Goal: Information Seeking & Learning: Learn about a topic

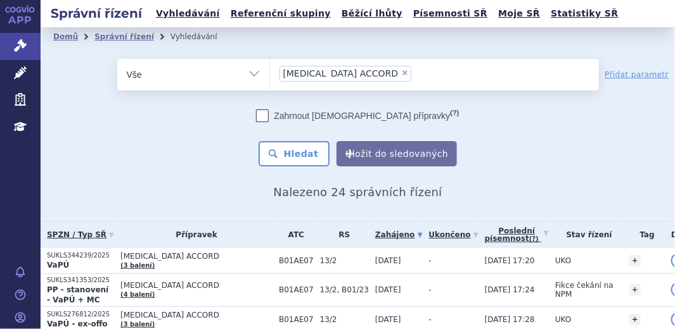
scroll to position [160, 0]
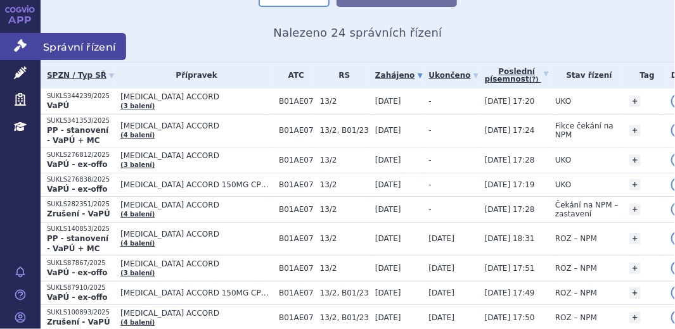
click at [19, 47] on icon at bounding box center [20, 45] width 13 height 13
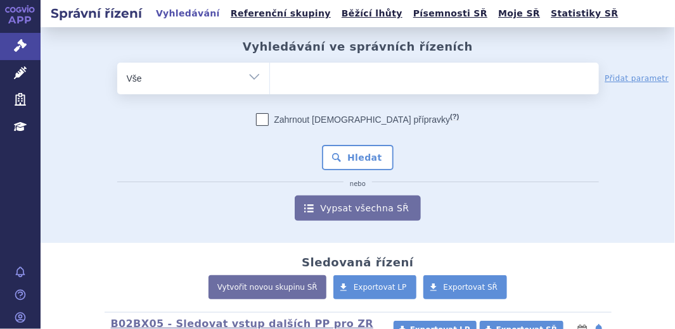
type input "[MEDICAL_DATA]"
select select "Evrysdi"
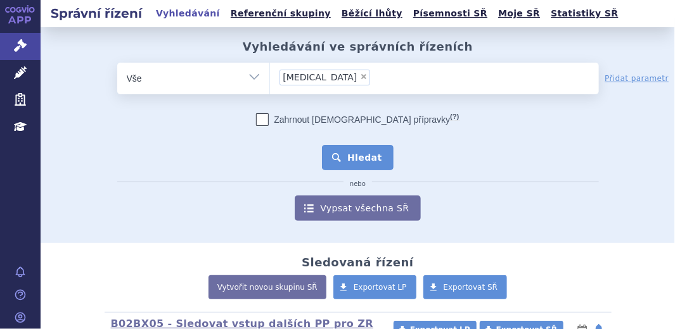
click at [361, 160] on button "Hledat" at bounding box center [358, 157] width 72 height 25
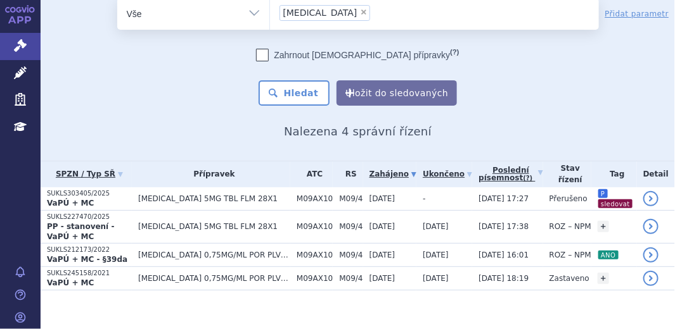
scroll to position [61, 0]
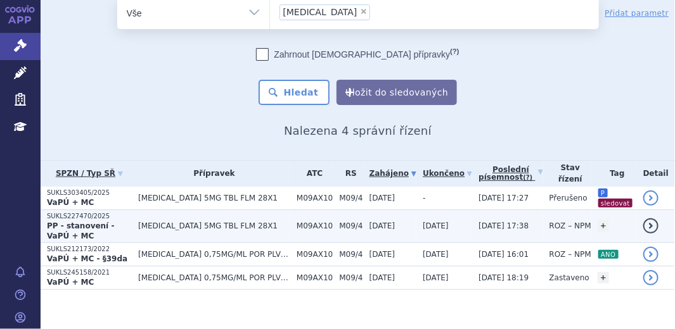
click at [114, 223] on strong "PP - stanovení - VaPÚ + MC" at bounding box center [80, 231] width 67 height 19
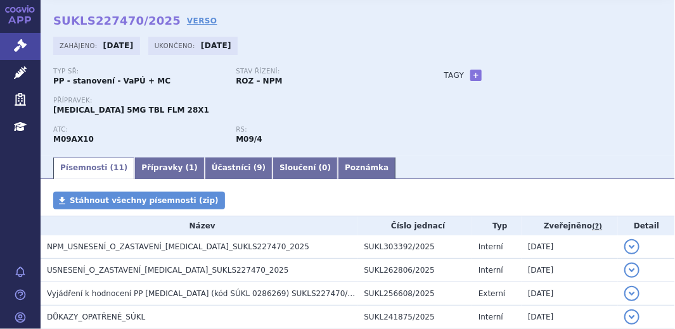
scroll to position [115, 0]
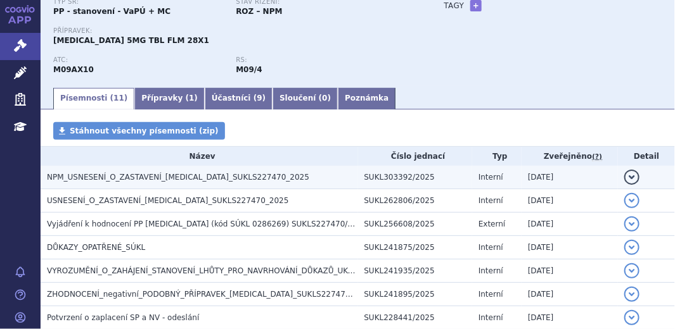
click at [201, 177] on span "NPM_USNESENÍ_O_ZASTAVENÍ_[MEDICAL_DATA]_SUKLS227470_2025" at bounding box center [178, 177] width 262 height 9
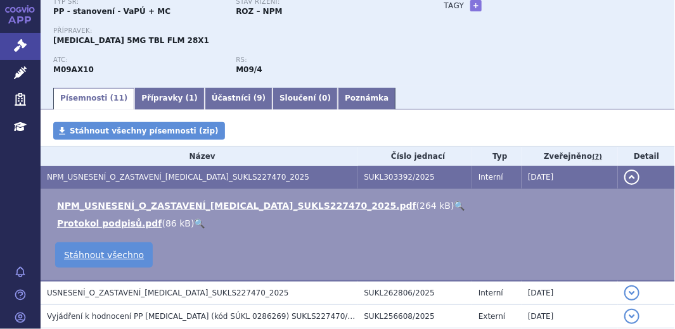
click at [454, 203] on link "🔍" at bounding box center [459, 206] width 11 height 10
click at [338, 97] on link "Poznámka" at bounding box center [367, 99] width 58 height 22
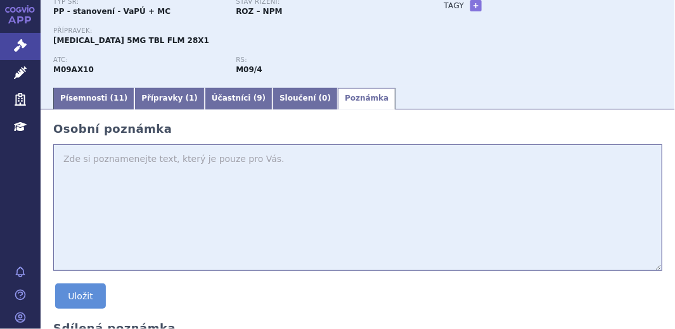
click at [88, 155] on textarea at bounding box center [357, 207] width 609 height 127
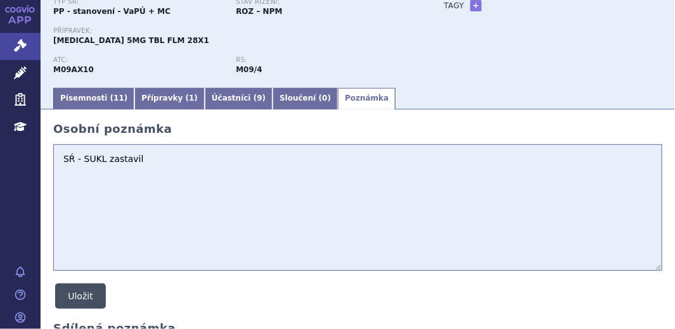
type textarea "SŔ - SUKL zastavil"
click at [91, 297] on button "Uložit" at bounding box center [80, 296] width 51 height 25
click at [88, 296] on button "Uložit" at bounding box center [80, 296] width 51 height 25
click at [470, 2] on link "+" at bounding box center [475, 5] width 11 height 11
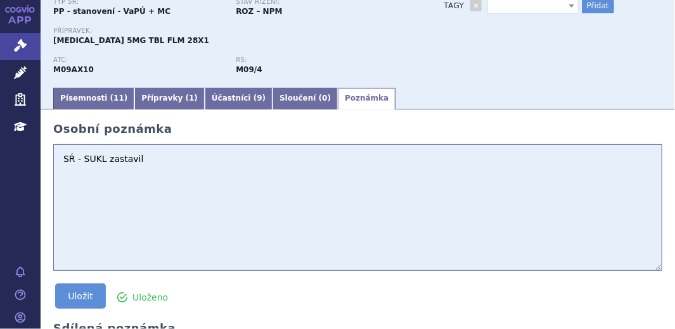
click at [565, 2] on span at bounding box center [571, 5] width 13 height 15
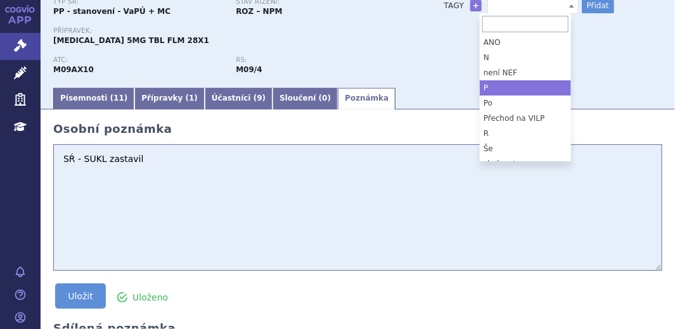
select select "P"
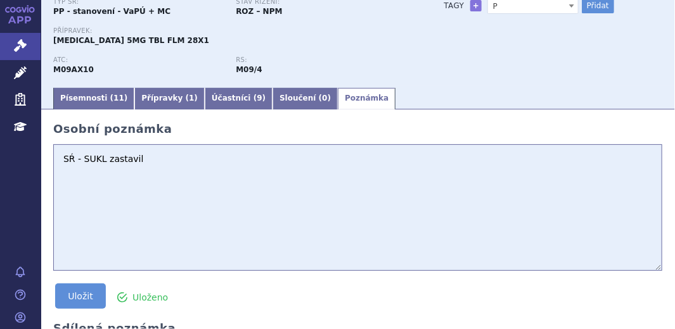
scroll to position [111, 0]
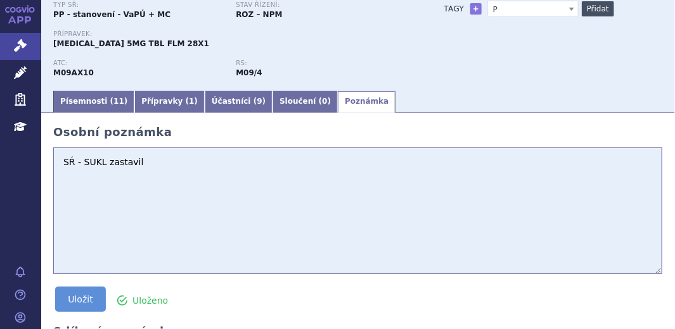
click at [582, 7] on button "Přidat" at bounding box center [598, 8] width 32 height 15
select select
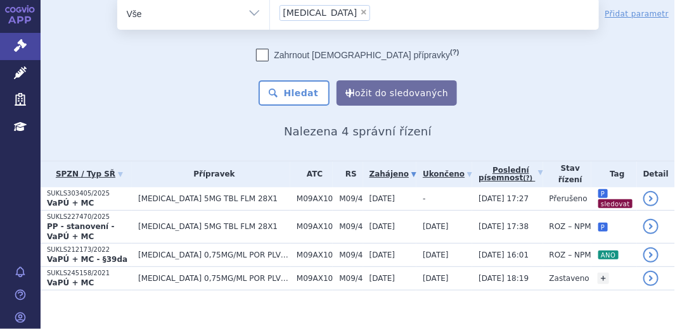
scroll to position [61, 0]
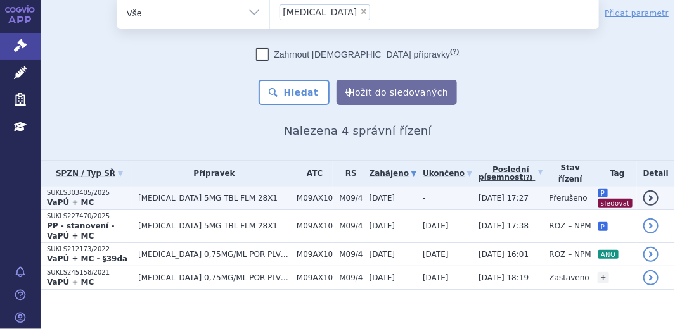
click at [61, 194] on p "SUKLS303405/2025" at bounding box center [89, 193] width 85 height 9
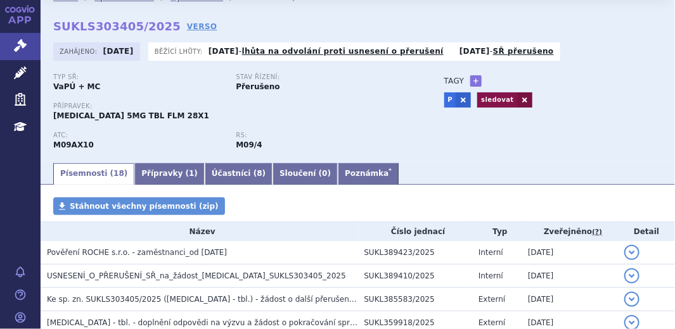
scroll to position [57, 0]
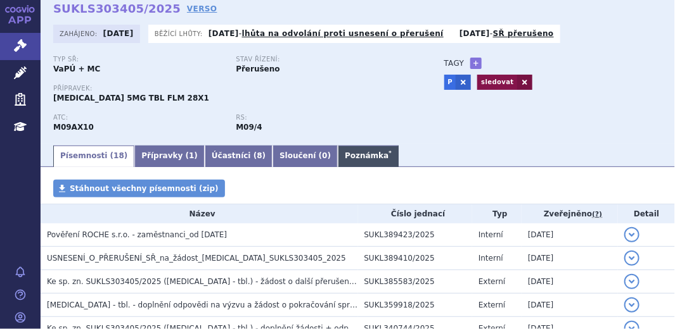
click at [388, 155] on sup "*" at bounding box center [389, 153] width 3 height 6
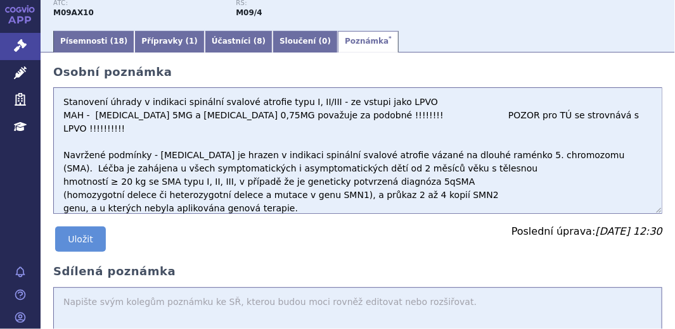
scroll to position [172, 0]
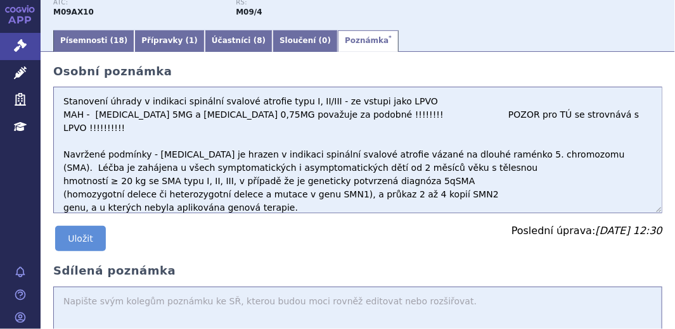
click at [350, 101] on textarea "Stanovení úhrady v indikaci spinální svalové atrofie typu I, II/III - ze vstupi…" at bounding box center [357, 150] width 609 height 127
click at [411, 101] on textarea "Stanovení úhrady v indikaci spinální svalové atrofie typu I, II/III - ze vstupi…" at bounding box center [357, 150] width 609 height 127
click at [395, 100] on textarea "Stanovení úhrady v indikaci spinální svalové atrofie typu I, II/III - ze vstupi…" at bounding box center [357, 150] width 609 height 127
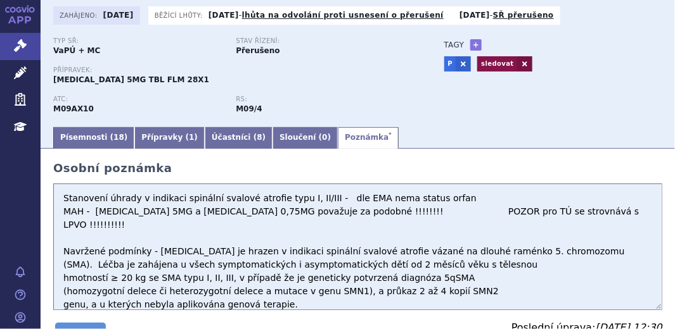
scroll to position [57, 0]
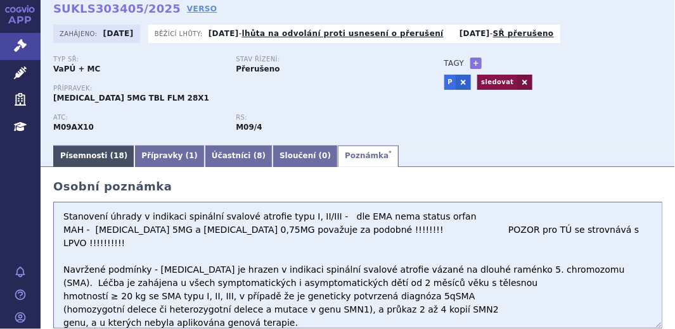
click at [91, 153] on link "Písemnosti ( 18 )" at bounding box center [93, 157] width 81 height 22
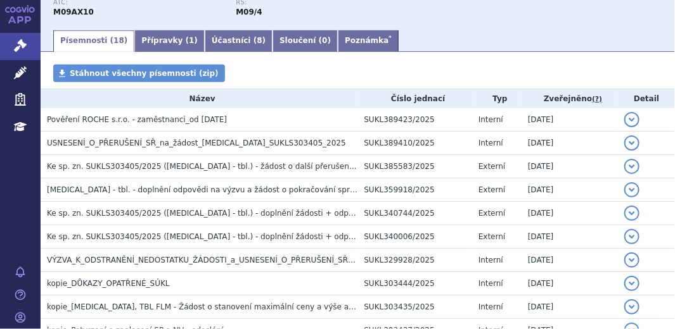
scroll to position [230, 0]
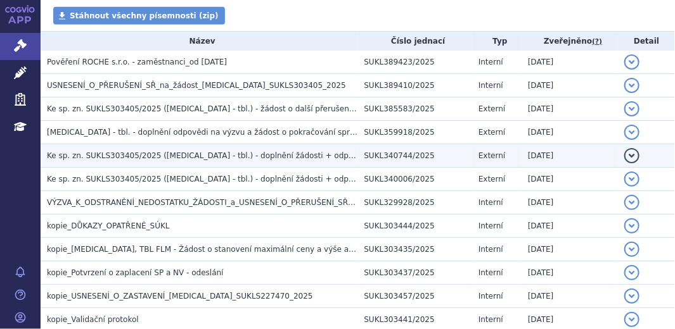
click at [263, 153] on span "Ke sp. zn. SUKLS303405/2025 (EVRYSDI - tbl.) - doplnění žádosti + odpověď na vý…" at bounding box center [333, 155] width 573 height 9
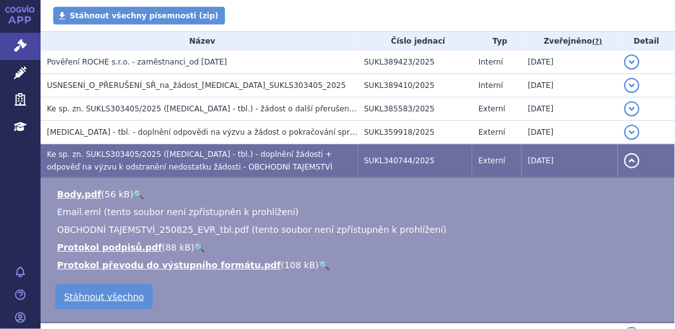
click at [631, 162] on td "detail" at bounding box center [646, 161] width 57 height 34
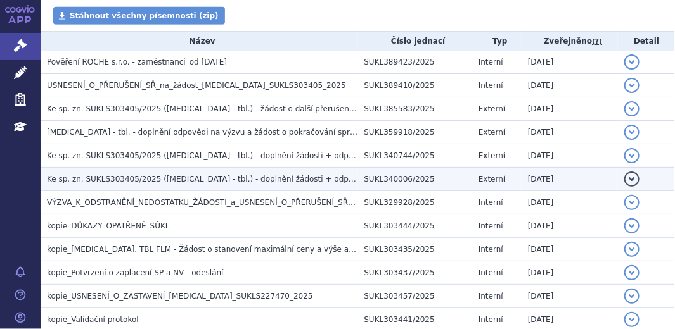
click at [188, 175] on span "Ke sp. zn. SUKLS303405/2025 (EVRYSDI - tbl.) - doplnění žádosti + odpověď na vý…" at bounding box center [314, 179] width 535 height 9
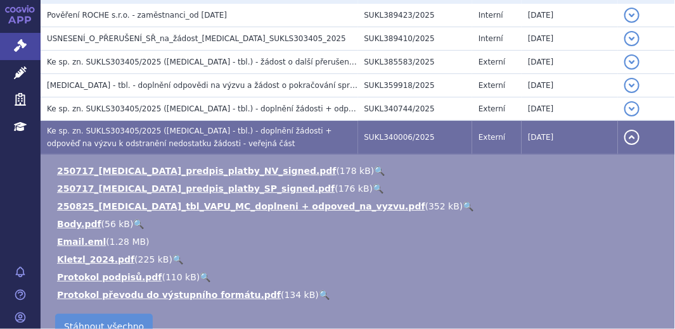
scroll to position [288, 0]
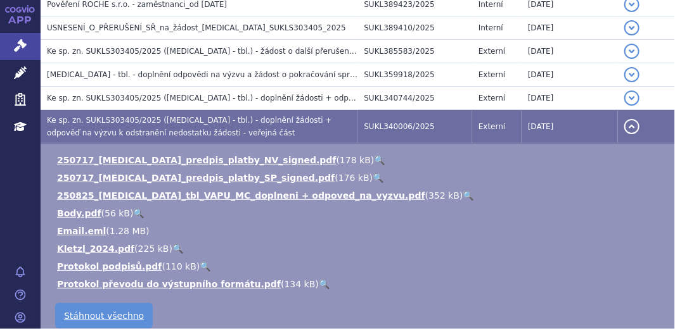
click at [625, 119] on button "detail" at bounding box center [631, 126] width 15 height 15
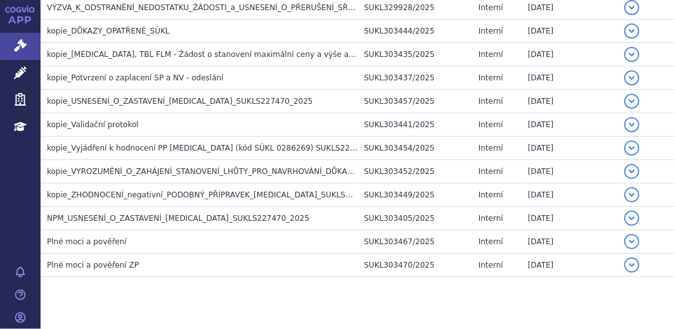
scroll to position [427, 0]
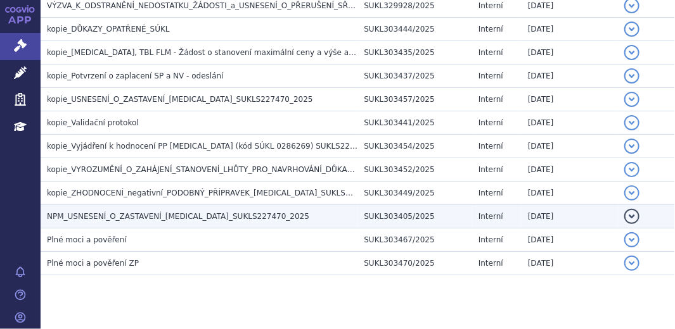
click at [624, 215] on button "detail" at bounding box center [631, 216] width 15 height 15
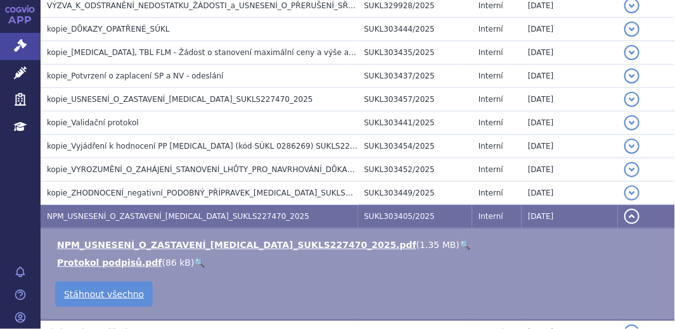
click at [624, 215] on button "detail" at bounding box center [631, 216] width 15 height 15
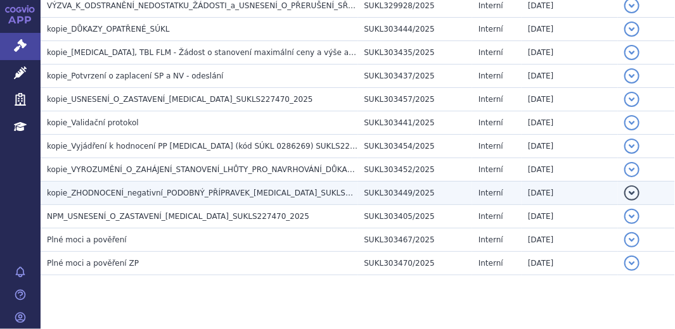
click at [624, 190] on button "detail" at bounding box center [631, 193] width 15 height 15
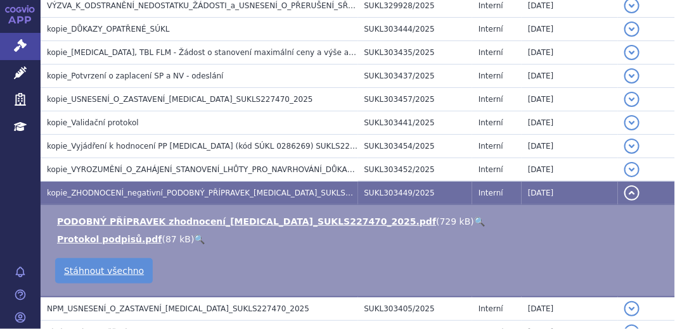
click at [624, 190] on button "detail" at bounding box center [631, 193] width 15 height 15
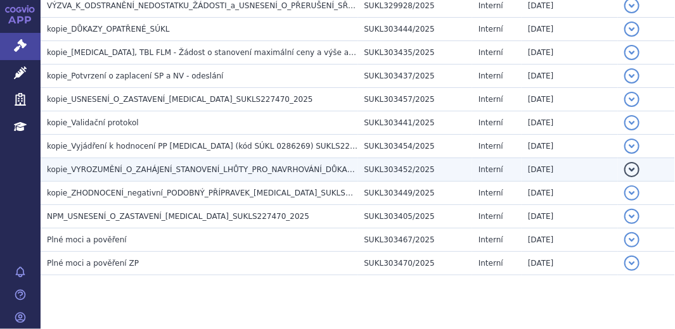
click at [627, 172] on button "detail" at bounding box center [631, 169] width 15 height 15
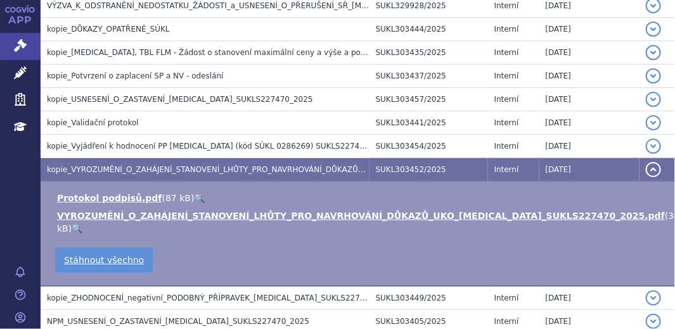
click at [646, 172] on button "detail" at bounding box center [653, 169] width 15 height 15
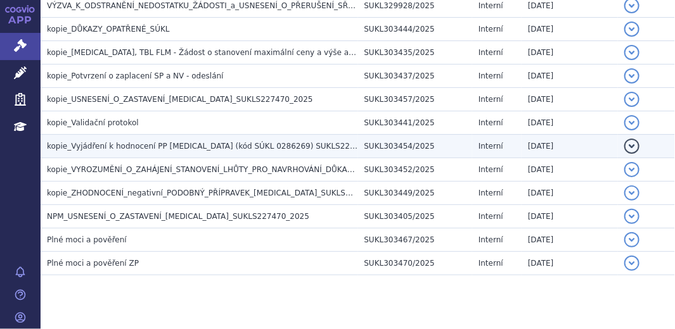
click at [628, 143] on button "detail" at bounding box center [631, 146] width 15 height 15
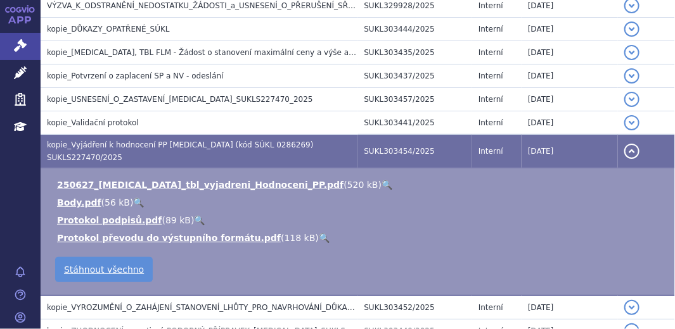
click at [628, 144] on button "detail" at bounding box center [631, 151] width 15 height 15
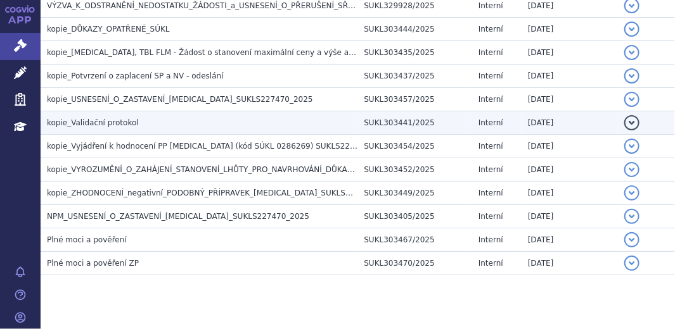
click at [625, 116] on button "detail" at bounding box center [631, 122] width 15 height 15
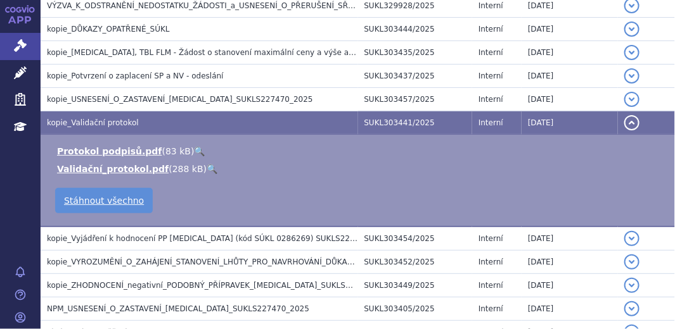
click at [625, 116] on button "detail" at bounding box center [631, 122] width 15 height 15
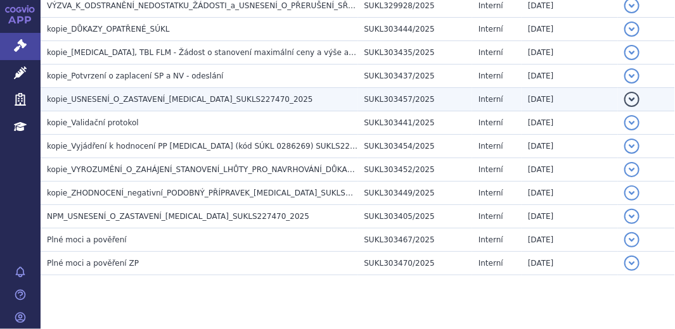
click at [618, 93] on td "detail" at bounding box center [646, 98] width 57 height 23
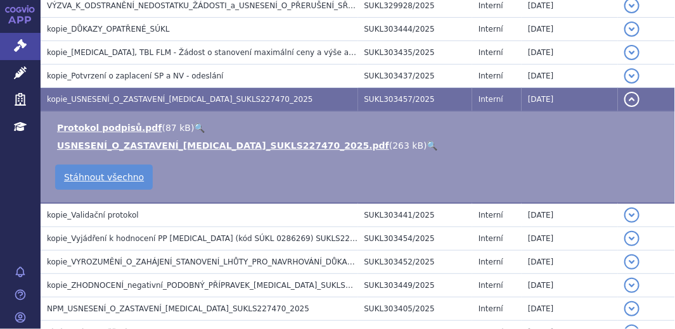
click at [618, 92] on td "detail" at bounding box center [646, 98] width 57 height 23
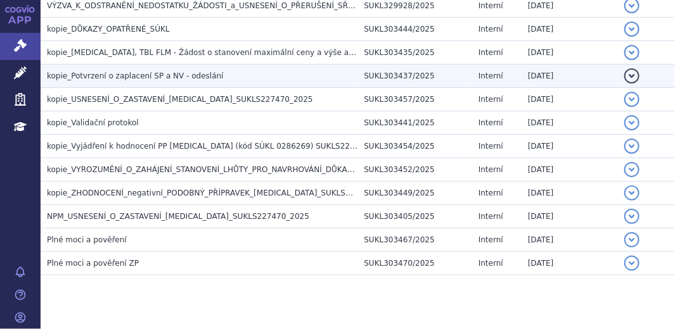
click at [624, 76] on button "detail" at bounding box center [631, 75] width 15 height 15
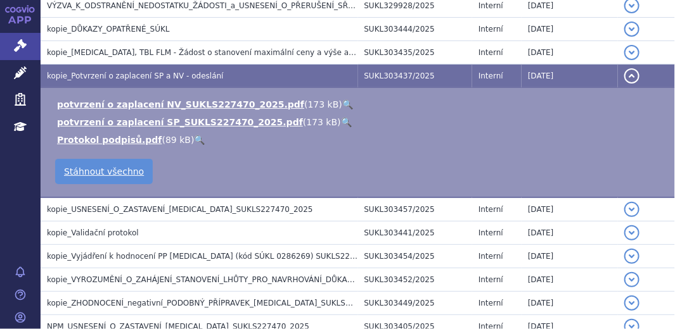
click at [624, 76] on button "detail" at bounding box center [631, 75] width 15 height 15
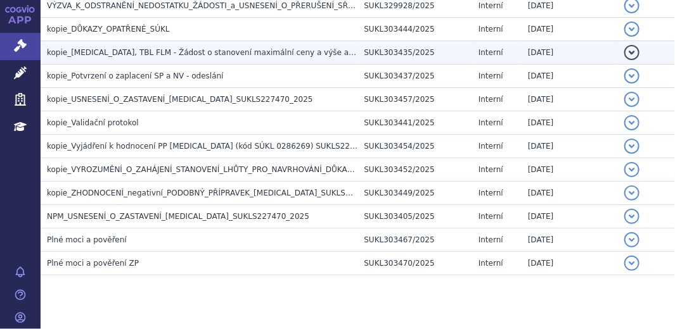
click at [624, 49] on button "detail" at bounding box center [631, 52] width 15 height 15
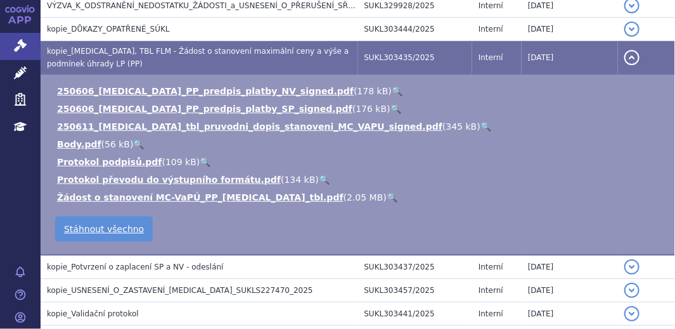
click at [624, 50] on button "detail" at bounding box center [631, 57] width 15 height 15
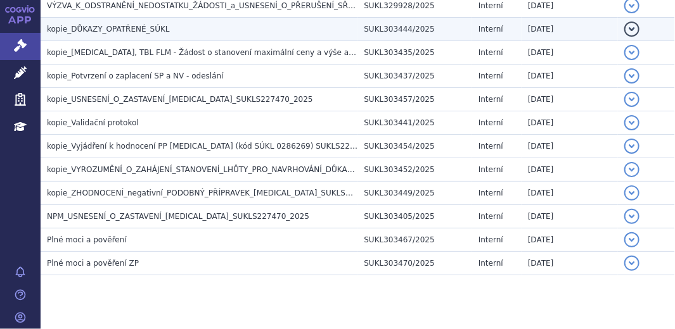
click at [625, 27] on button "detail" at bounding box center [631, 29] width 15 height 15
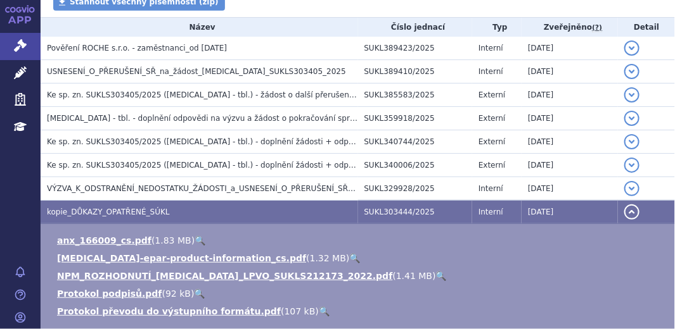
scroll to position [243, 0]
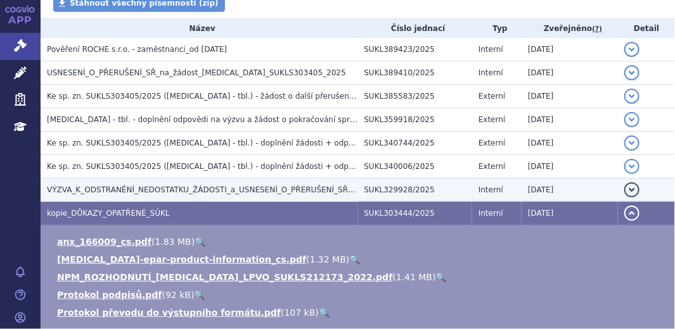
click at [624, 190] on button "detail" at bounding box center [631, 189] width 15 height 15
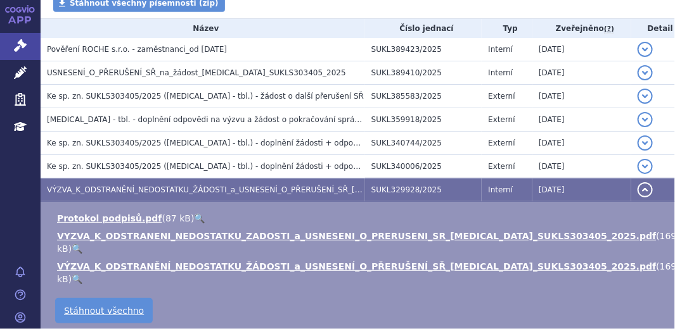
click at [637, 190] on button "detail" at bounding box center [644, 189] width 15 height 15
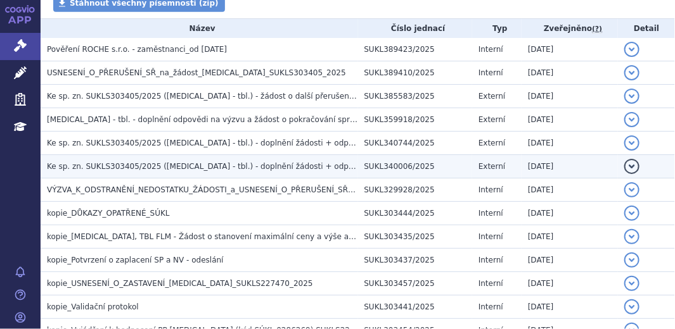
click at [625, 161] on button "detail" at bounding box center [631, 166] width 15 height 15
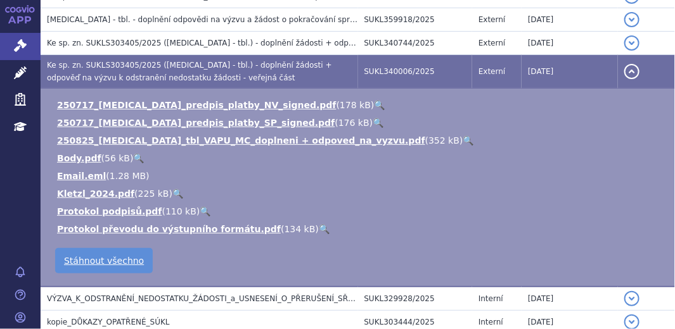
scroll to position [358, 0]
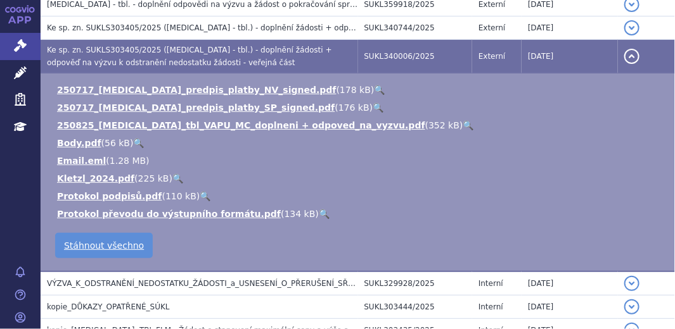
click at [624, 56] on button "detail" at bounding box center [631, 56] width 15 height 15
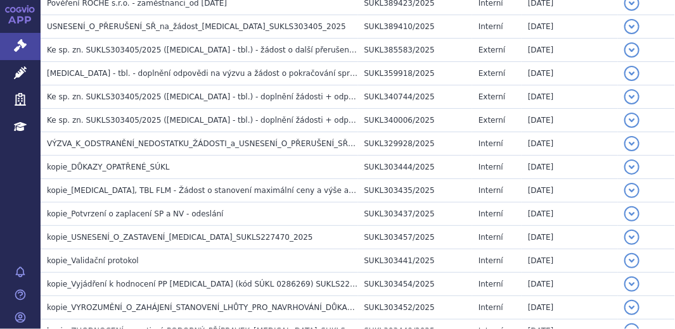
scroll to position [265, 0]
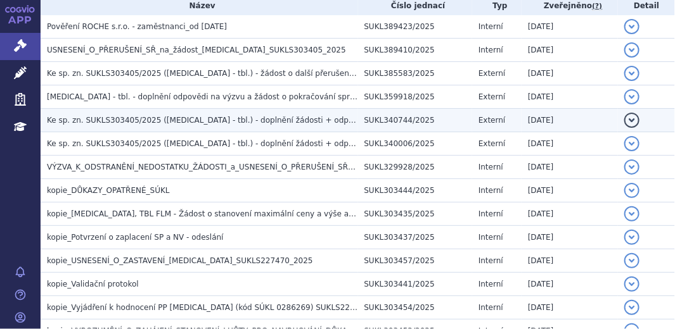
click at [624, 117] on button "detail" at bounding box center [631, 120] width 15 height 15
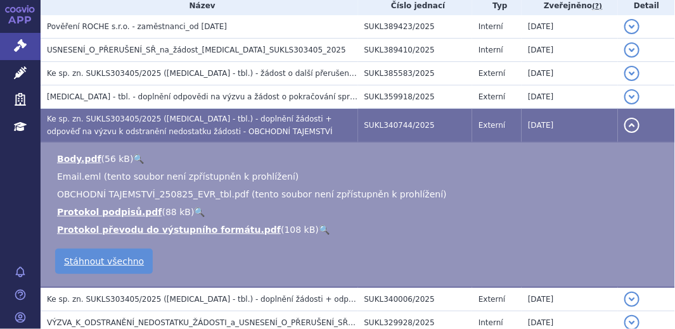
click at [624, 118] on button "detail" at bounding box center [631, 125] width 15 height 15
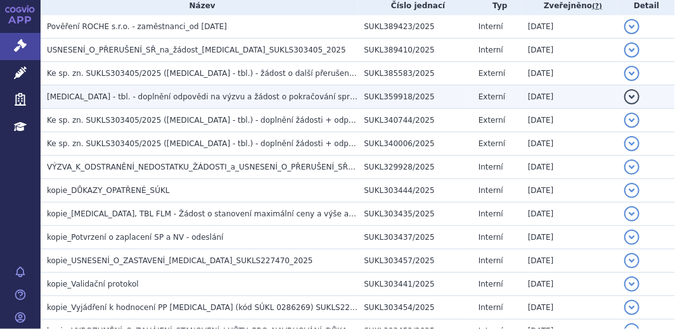
click at [624, 94] on button "detail" at bounding box center [631, 96] width 15 height 15
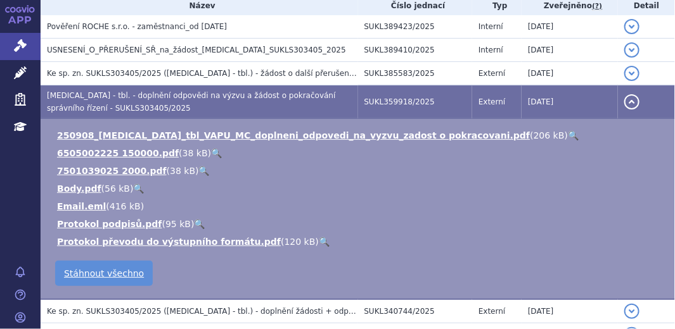
click at [624, 94] on button "detail" at bounding box center [631, 101] width 15 height 15
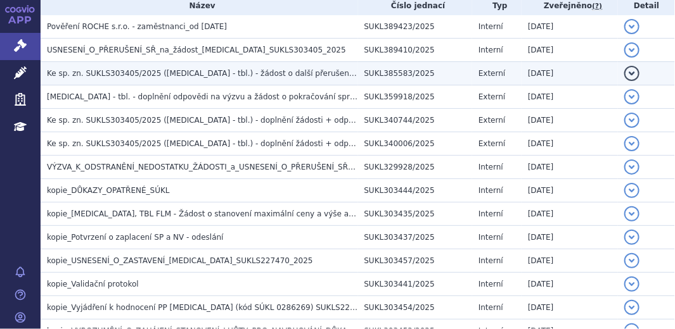
click at [628, 72] on button "detail" at bounding box center [631, 73] width 15 height 15
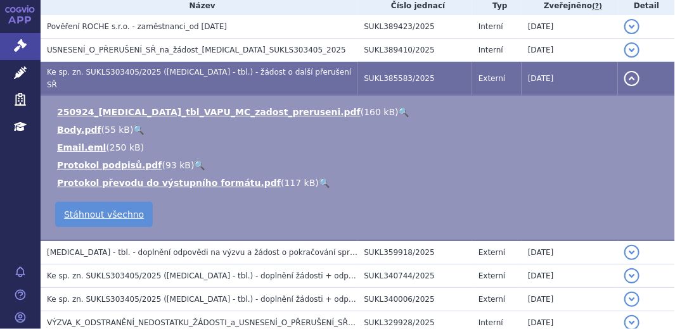
click at [628, 72] on button "detail" at bounding box center [631, 78] width 15 height 15
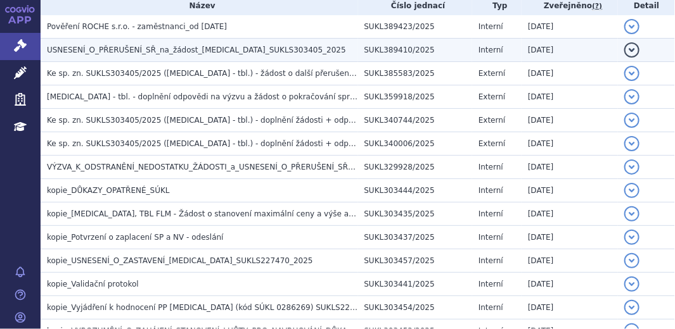
click at [626, 51] on button "detail" at bounding box center [631, 49] width 15 height 15
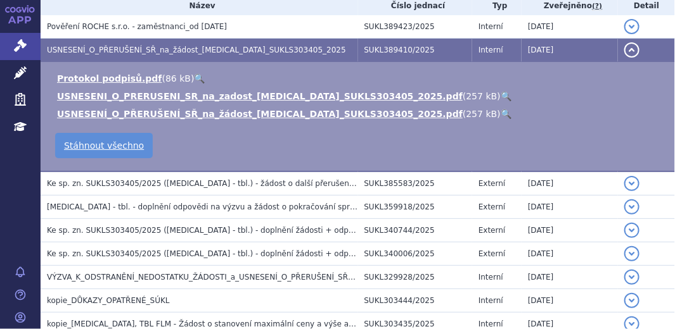
click at [626, 51] on button "detail" at bounding box center [631, 49] width 15 height 15
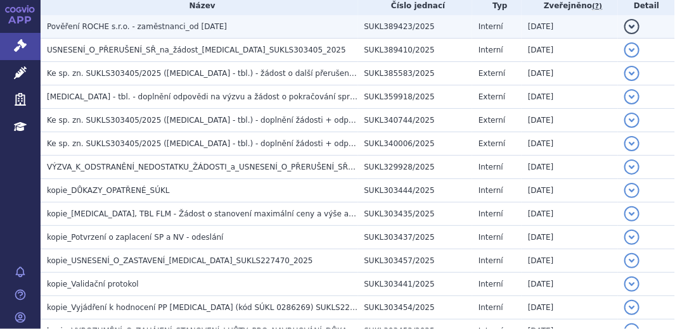
click at [624, 29] on button "detail" at bounding box center [631, 26] width 15 height 15
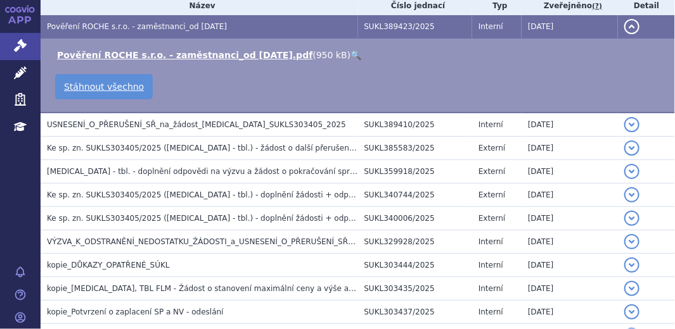
click at [586, 67] on td "Pověření ROCHE s.r.o. - zaměstnanci_od 03.09.2025.pdf ( 950 kB ) 🔍 Stáhnout vše…" at bounding box center [358, 75] width 634 height 75
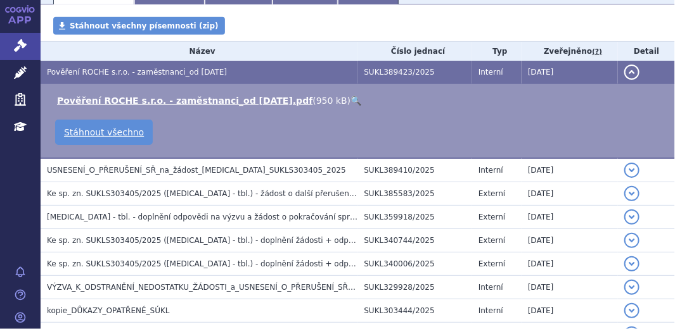
scroll to position [196, 0]
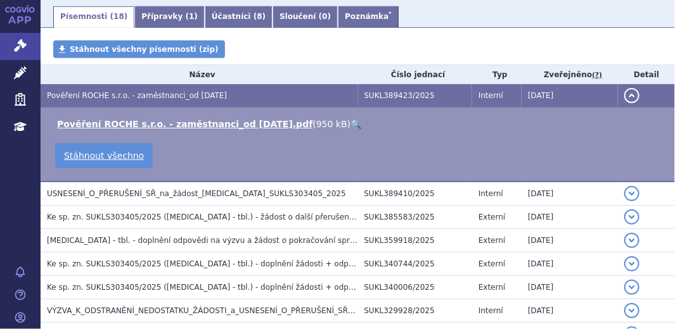
click at [541, 140] on td "Pověření ROCHE s.r.o. - zaměstnanci_od 03.09.2025.pdf ( 950 kB ) 🔍 Stáhnout vše…" at bounding box center [358, 144] width 634 height 75
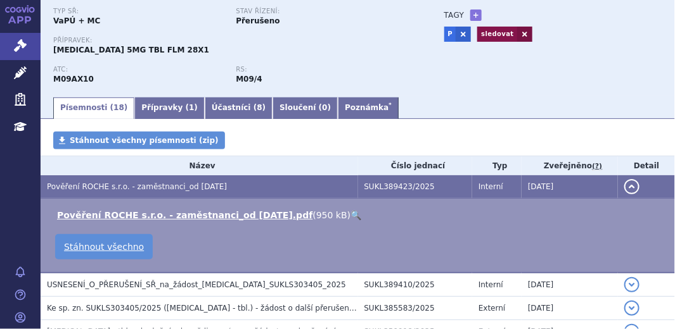
scroll to position [100, 0]
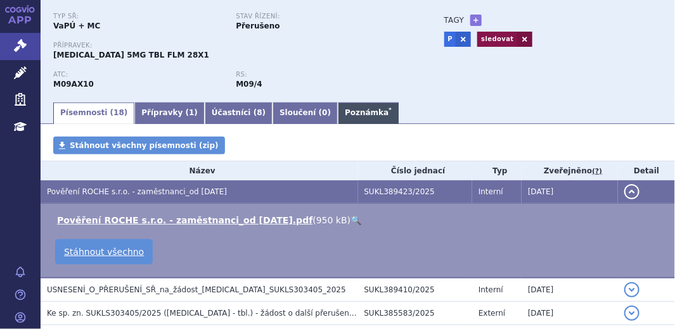
click at [338, 115] on link "Poznámka *" at bounding box center [368, 114] width 61 height 22
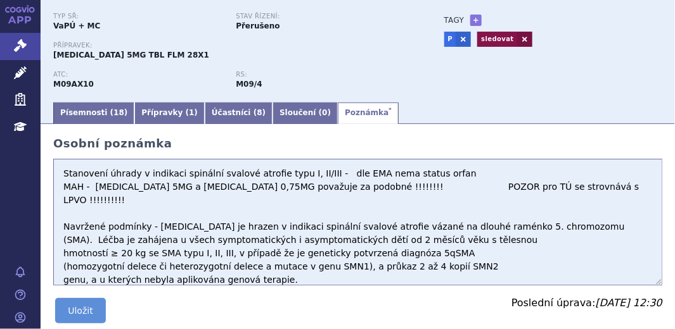
click at [564, 188] on textarea "Stanovení úhrady v indikaci spinální svalové atrofie typu I, II/III - ze vstupi…" at bounding box center [357, 222] width 609 height 127
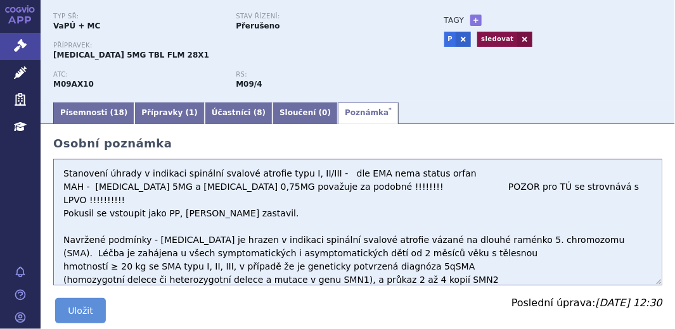
click at [379, 173] on textarea "Stanovení úhrady v indikaci spinální svalové atrofie typu I, II/III - ze vstupi…" at bounding box center [357, 222] width 609 height 127
click at [395, 174] on textarea "Stanovení úhrady v indikaci spinální svalové atrofie typu I, II/III - ze vstupi…" at bounding box center [357, 222] width 609 height 127
type textarea "Stanovení úhrady v indikaci spinální svalové atrofie typu I, II/III - dle EMA n…"
click at [82, 315] on button "Uložit" at bounding box center [80, 310] width 51 height 25
click at [84, 314] on button "Uložit" at bounding box center [80, 310] width 51 height 25
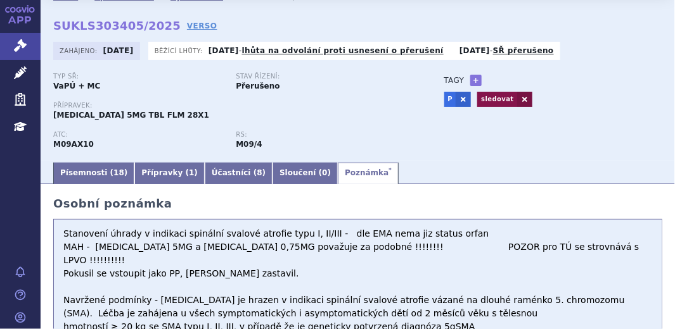
scroll to position [57, 0]
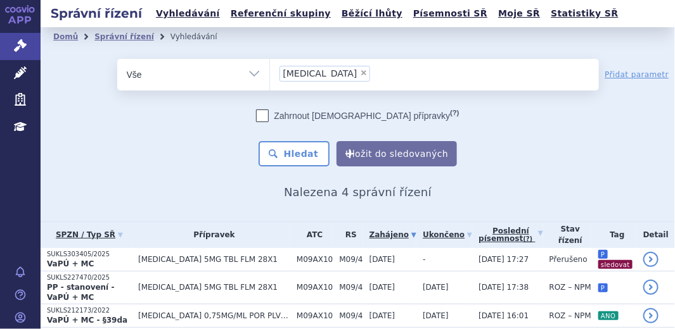
scroll to position [57, 0]
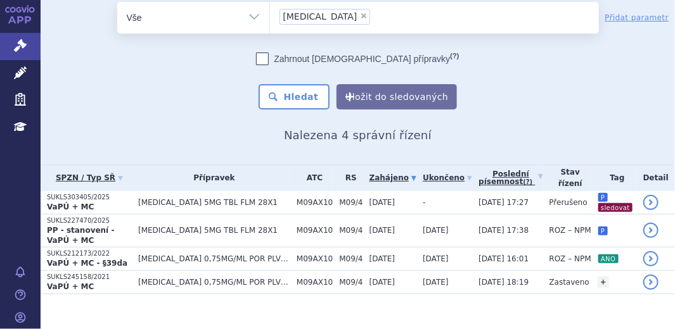
click at [360, 18] on span "×" at bounding box center [364, 16] width 8 height 8
click at [270, 18] on select "[MEDICAL_DATA]" at bounding box center [269, 17] width 1 height 32
select select
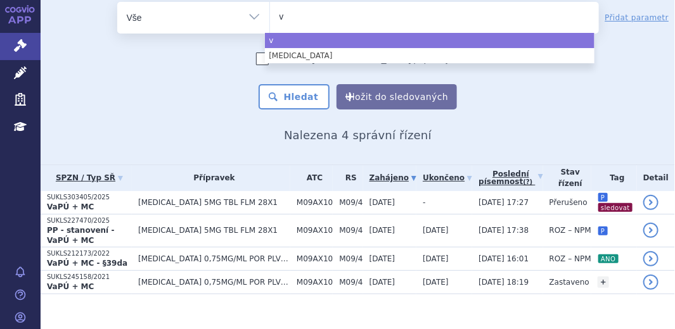
type input "vy"
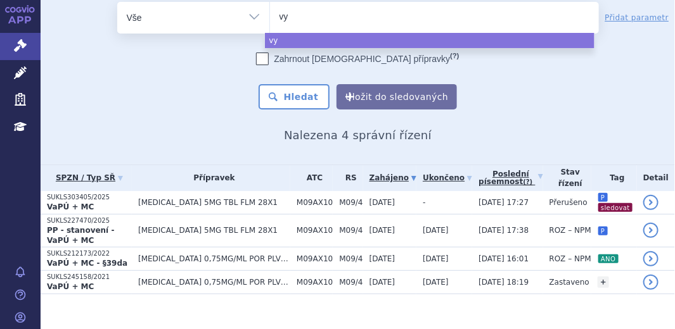
type input "vyl"
type input "vylo"
type input "vyloy"
select select "vyloy"
click at [304, 93] on button "Hledat" at bounding box center [294, 96] width 72 height 25
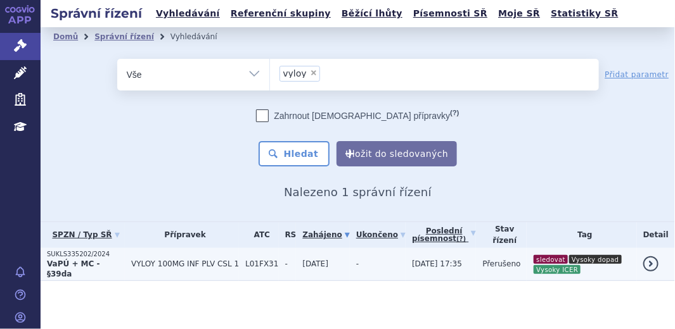
click at [99, 258] on p "SUKLS335202/2024" at bounding box center [86, 254] width 78 height 9
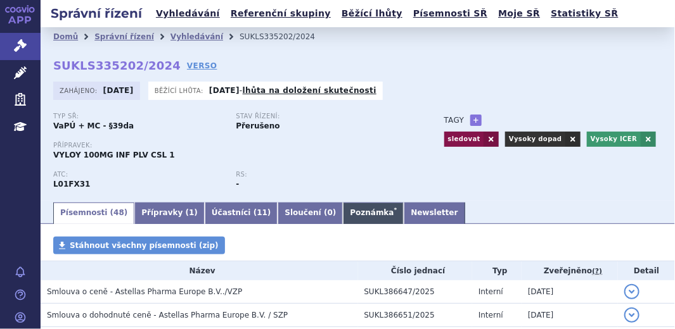
click at [343, 215] on link "Poznámka *" at bounding box center [373, 214] width 61 height 22
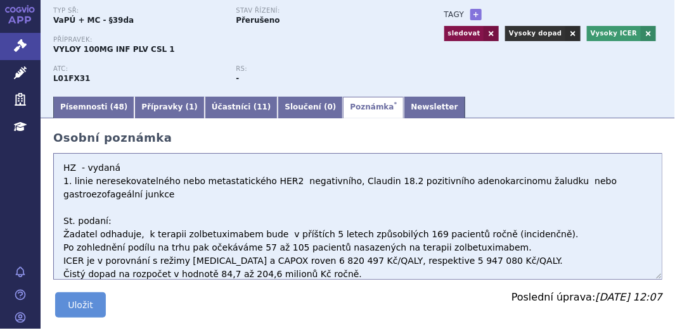
scroll to position [115, 0]
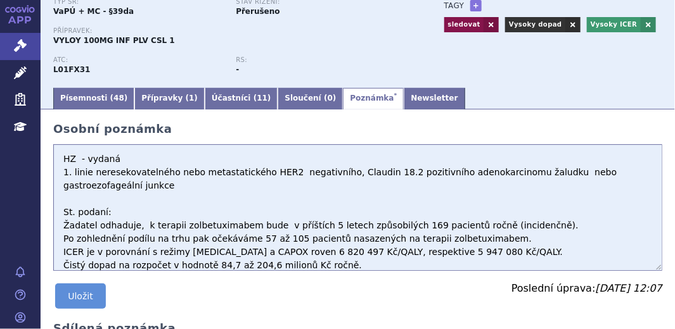
drag, startPoint x: 423, startPoint y: 175, endPoint x: 522, endPoint y: 175, distance: 99.5
click at [522, 175] on textarea "HZ - vydaná 1. linie neresekovatelného nebo metastatického HER2 negativního, Cl…" at bounding box center [357, 207] width 609 height 127
click at [487, 198] on textarea "HZ - vydaná 1. linie neresekovatelného nebo metastatického HER2 negativního, Cl…" at bounding box center [357, 207] width 609 height 127
drag, startPoint x: 425, startPoint y: 173, endPoint x: 522, endPoint y: 174, distance: 96.9
click at [522, 174] on textarea "HZ - vydaná 1. linie neresekovatelného nebo metastatického HER2 negativního, Cl…" at bounding box center [357, 207] width 609 height 127
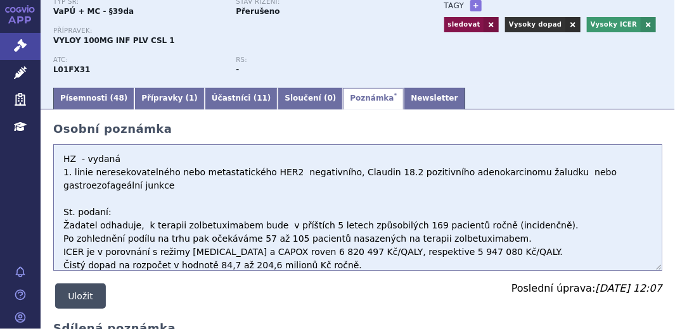
click at [91, 296] on button "Uložit" at bounding box center [80, 296] width 51 height 25
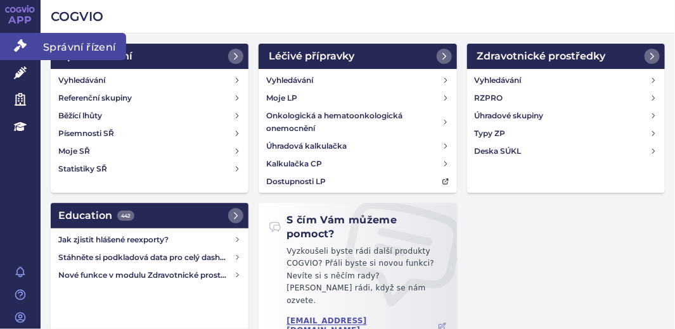
click at [25, 47] on icon at bounding box center [20, 45] width 13 height 13
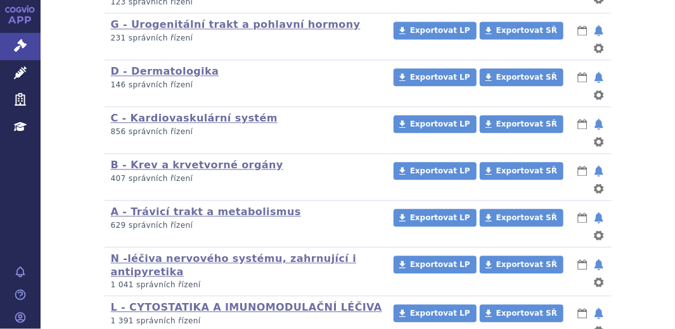
scroll to position [905, 0]
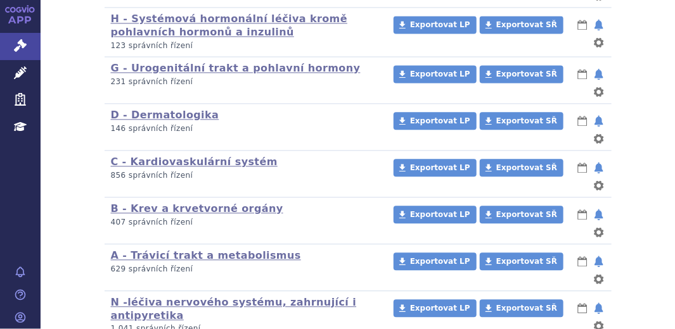
scroll to position [905, 0]
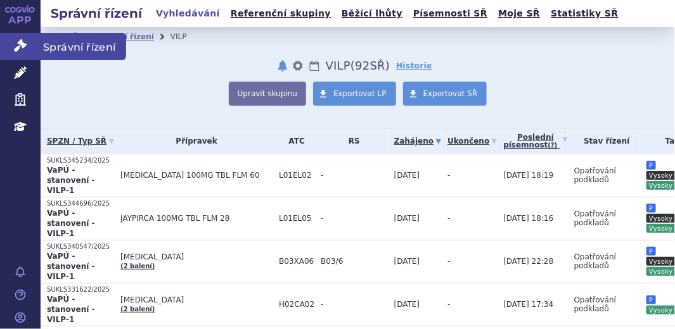
click at [17, 46] on icon at bounding box center [20, 45] width 13 height 13
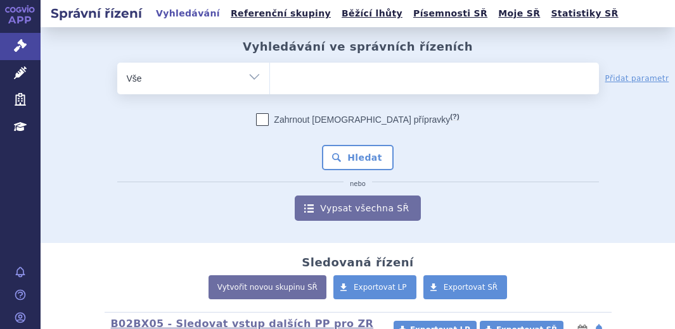
click at [314, 79] on ul at bounding box center [434, 76] width 329 height 27
click at [270, 79] on select at bounding box center [269, 78] width 1 height 32
paste input "KYMRIAH"
type input "KYMRIAH"
select select "KYMRIAH"
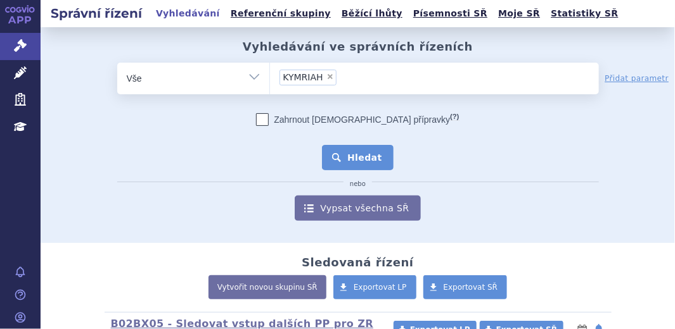
click at [352, 163] on button "Hledat" at bounding box center [358, 157] width 72 height 25
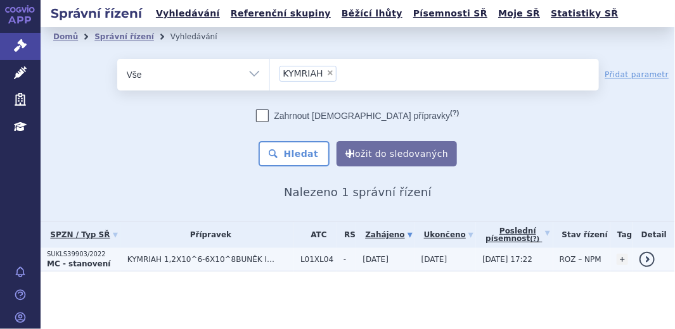
click at [96, 260] on strong "MC - stanovení" at bounding box center [78, 264] width 63 height 9
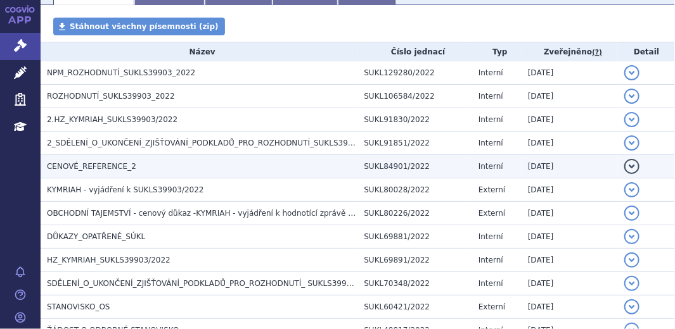
scroll to position [230, 0]
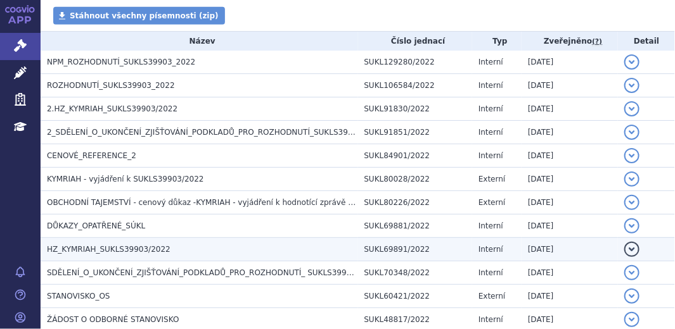
click at [136, 243] on h3 "HZ_KYMRIAH_SUKLS39903/2022" at bounding box center [202, 249] width 311 height 13
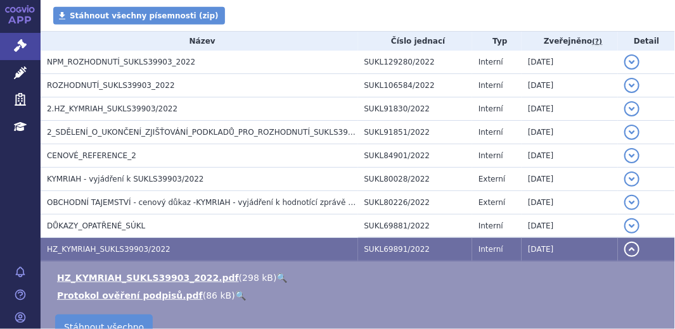
click at [277, 279] on link "🔍" at bounding box center [282, 278] width 11 height 10
